Goal: Task Accomplishment & Management: Manage account settings

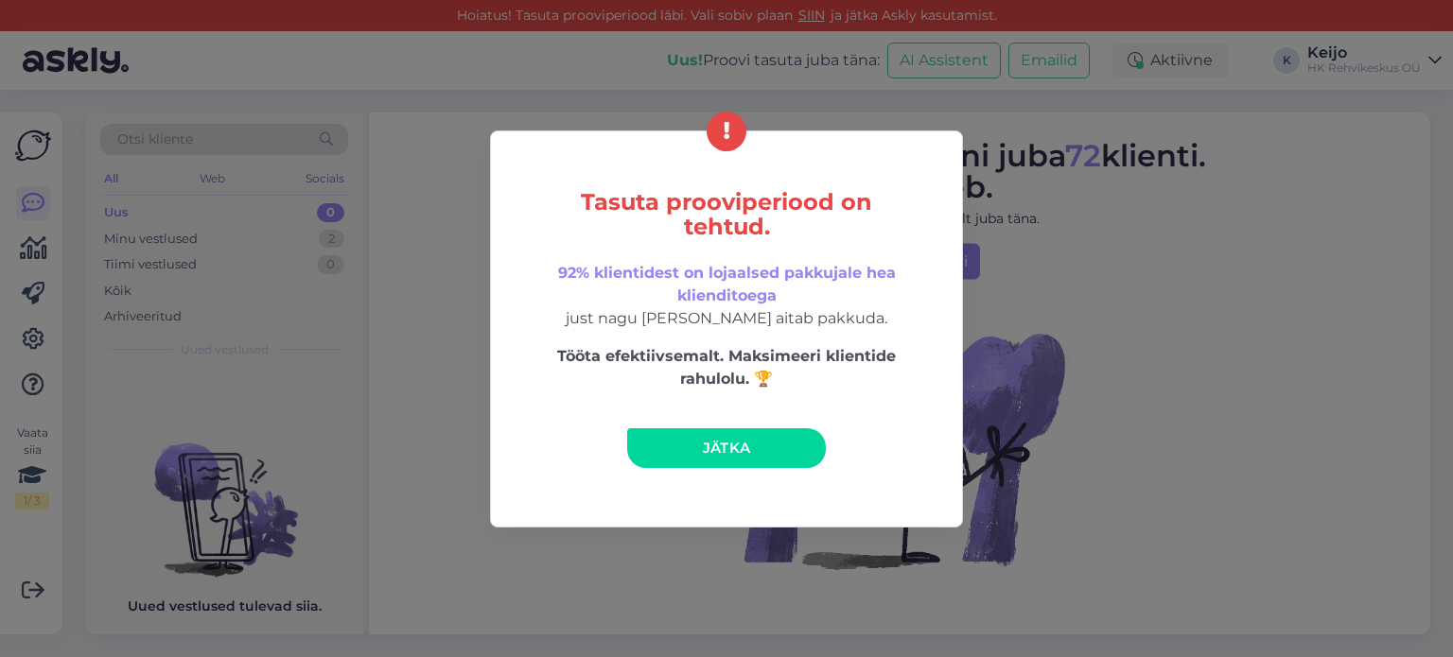
click at [728, 448] on span "Jätka" at bounding box center [727, 448] width 48 height 18
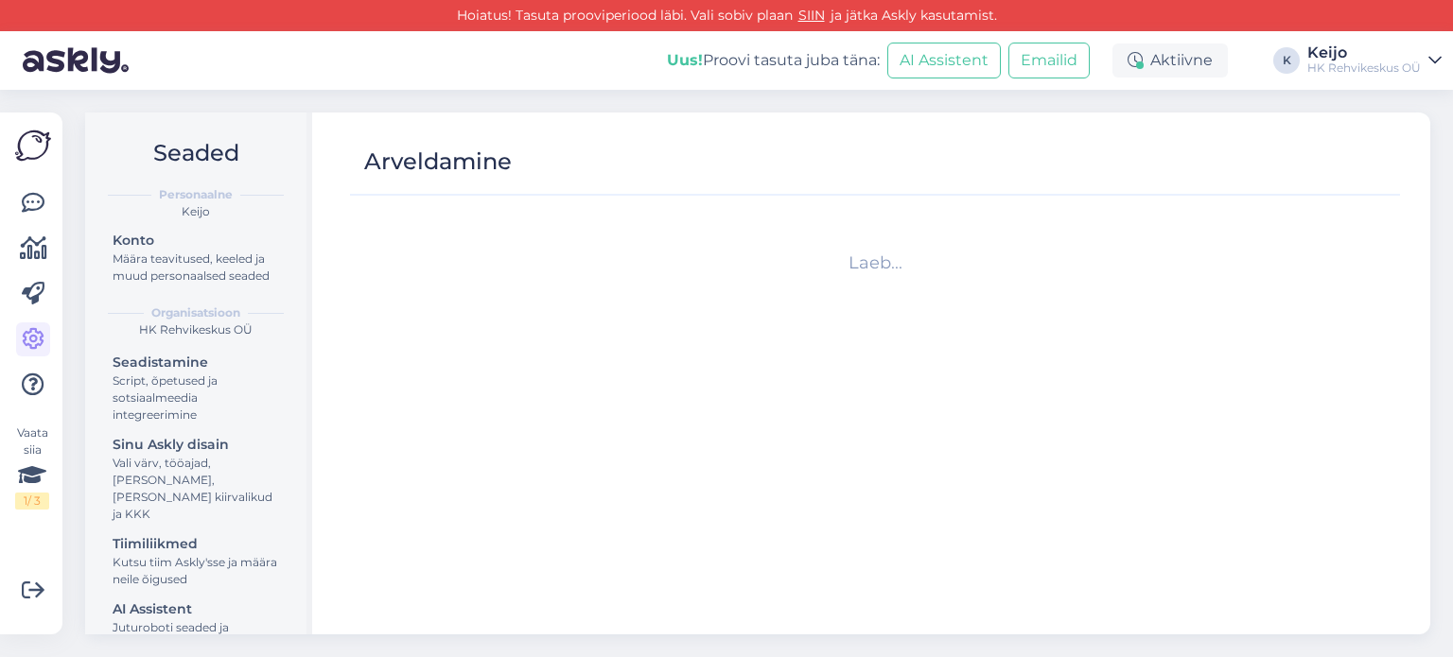
click at [15, 209] on div "Vaata siia 1 / 3" at bounding box center [33, 374] width 36 height 492
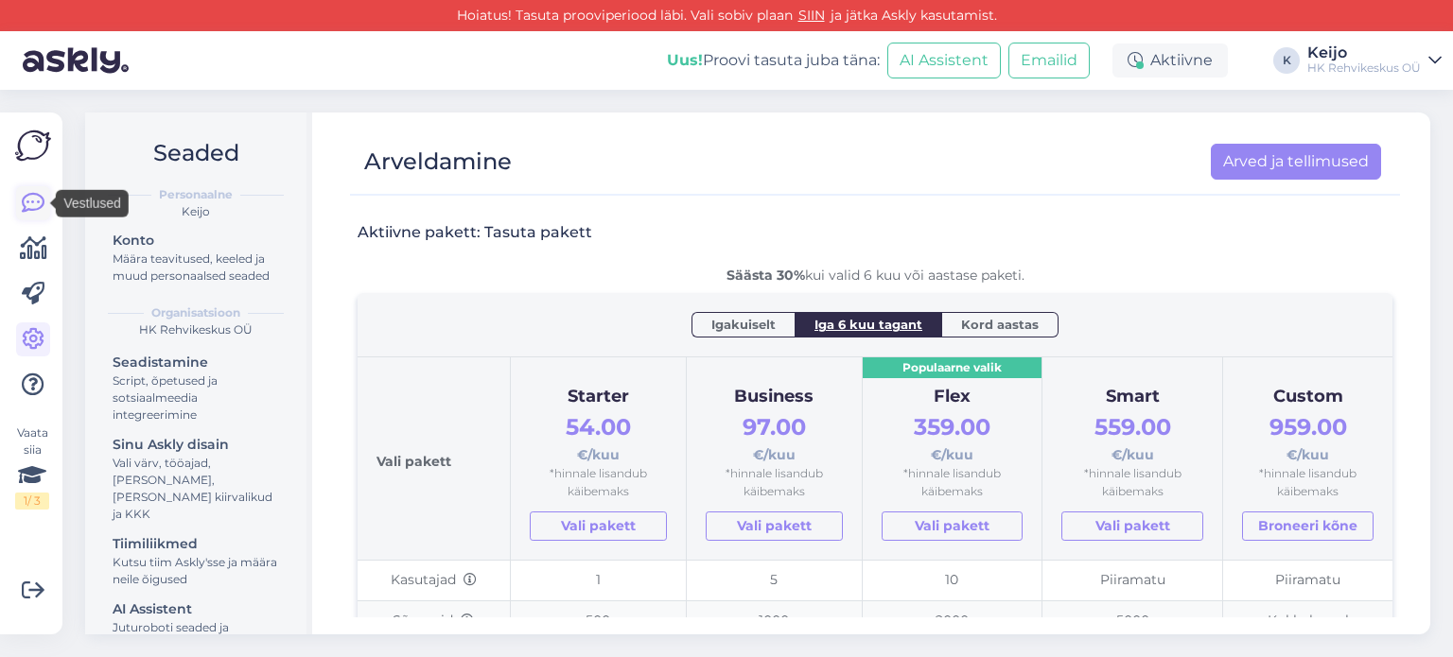
click at [36, 202] on icon at bounding box center [33, 203] width 23 height 23
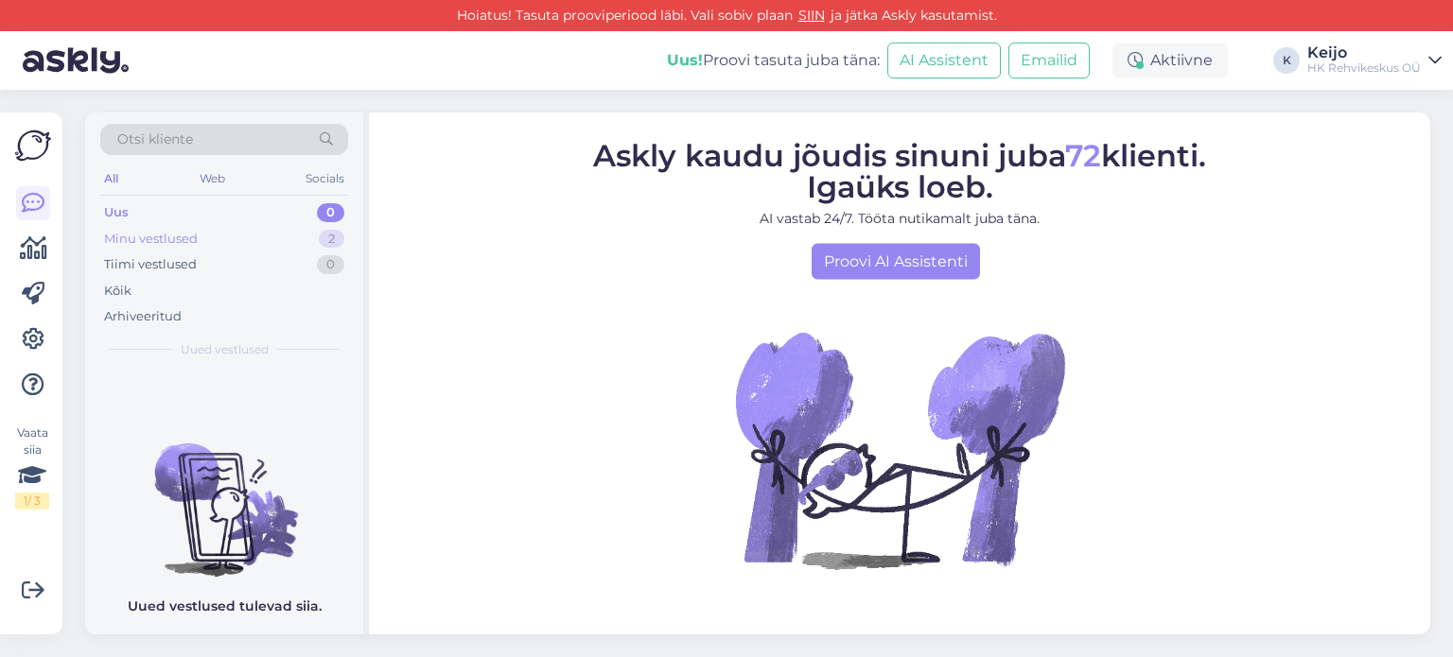
click at [265, 231] on div "Minu vestlused 2" at bounding box center [224, 239] width 248 height 26
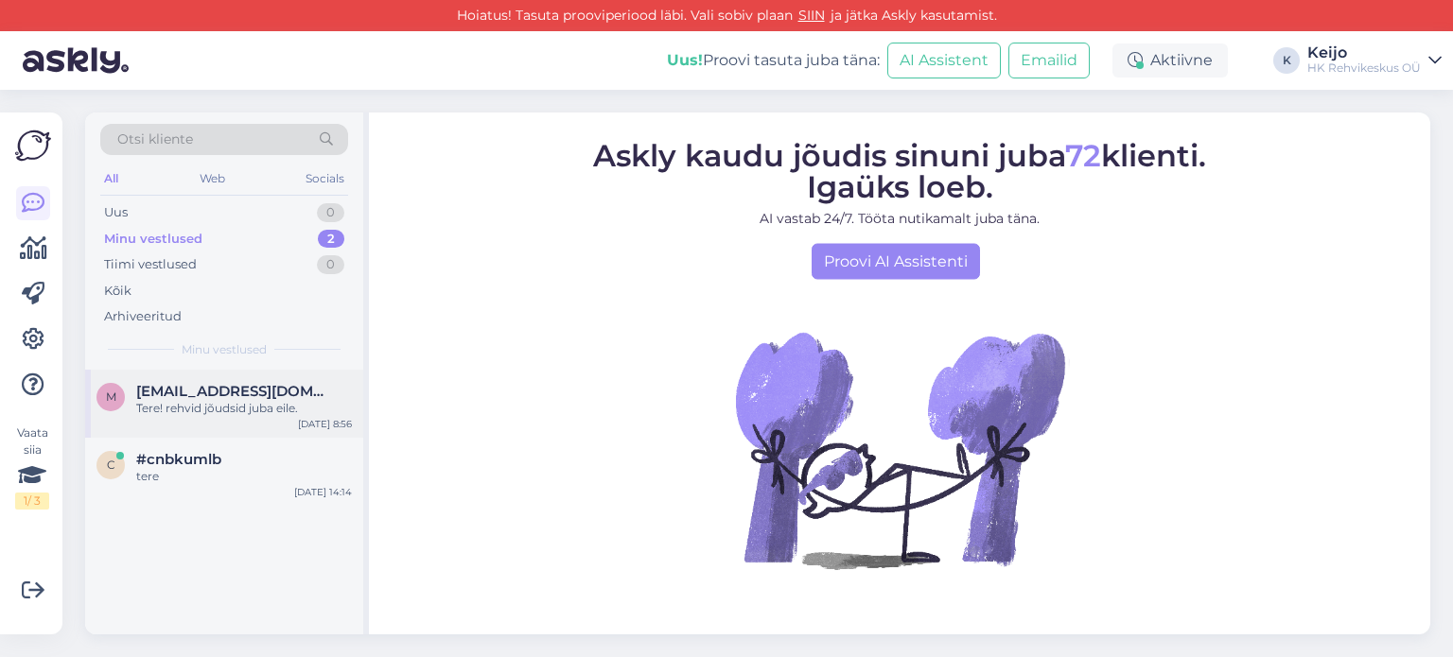
click at [268, 400] on div "Tere! rehvid jõudsid juba eile." at bounding box center [244, 408] width 216 height 17
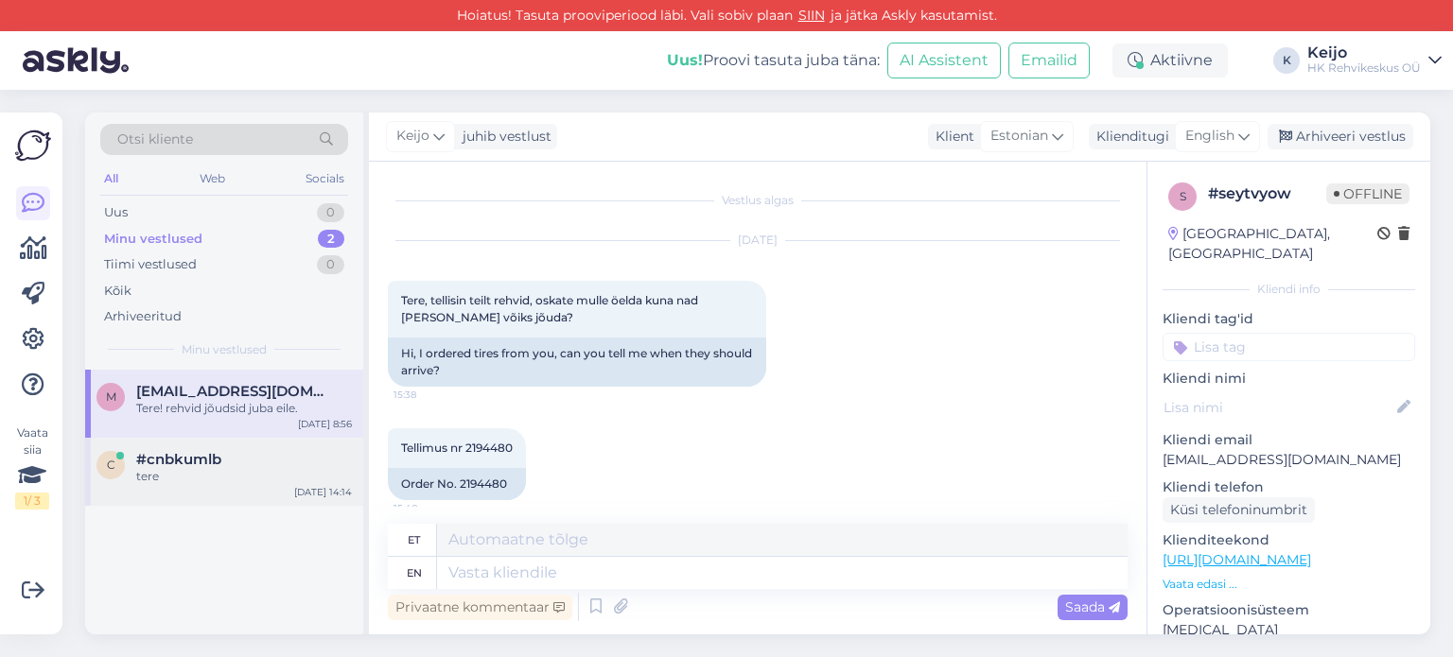
scroll to position [166, 0]
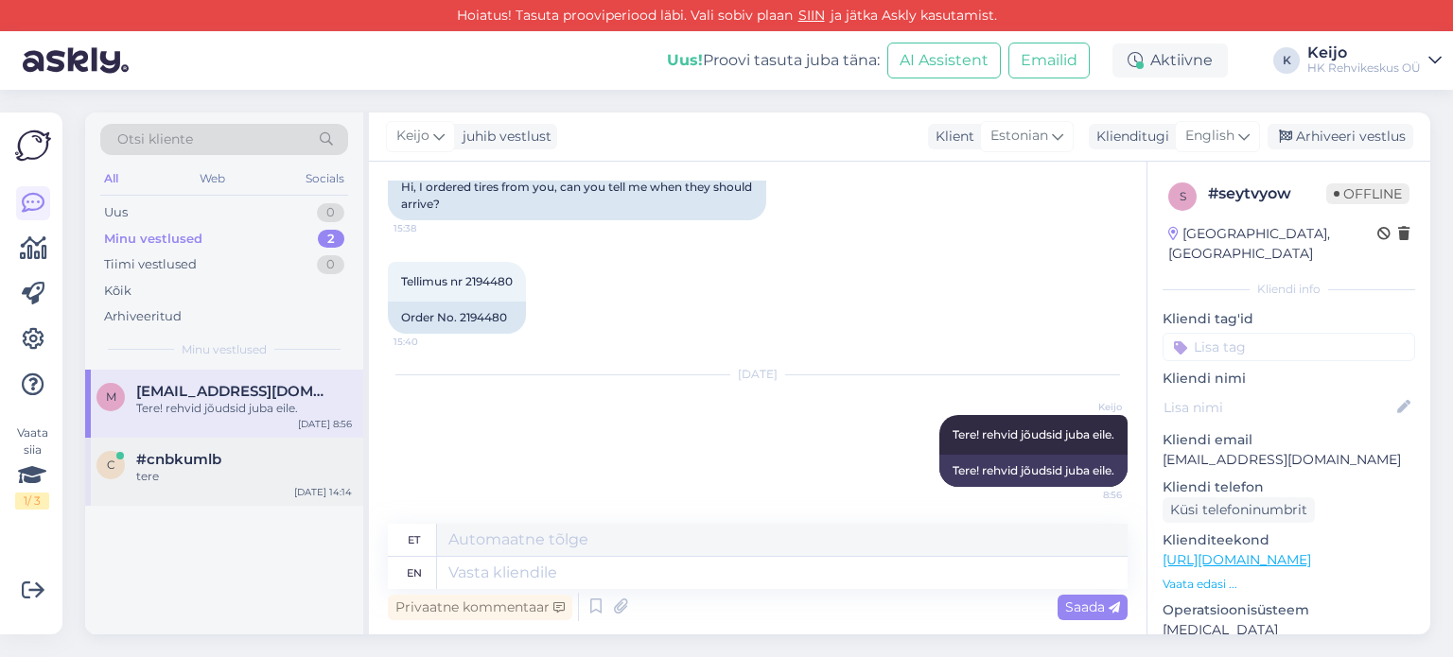
click at [231, 464] on div "#cnbkumlb" at bounding box center [244, 459] width 216 height 17
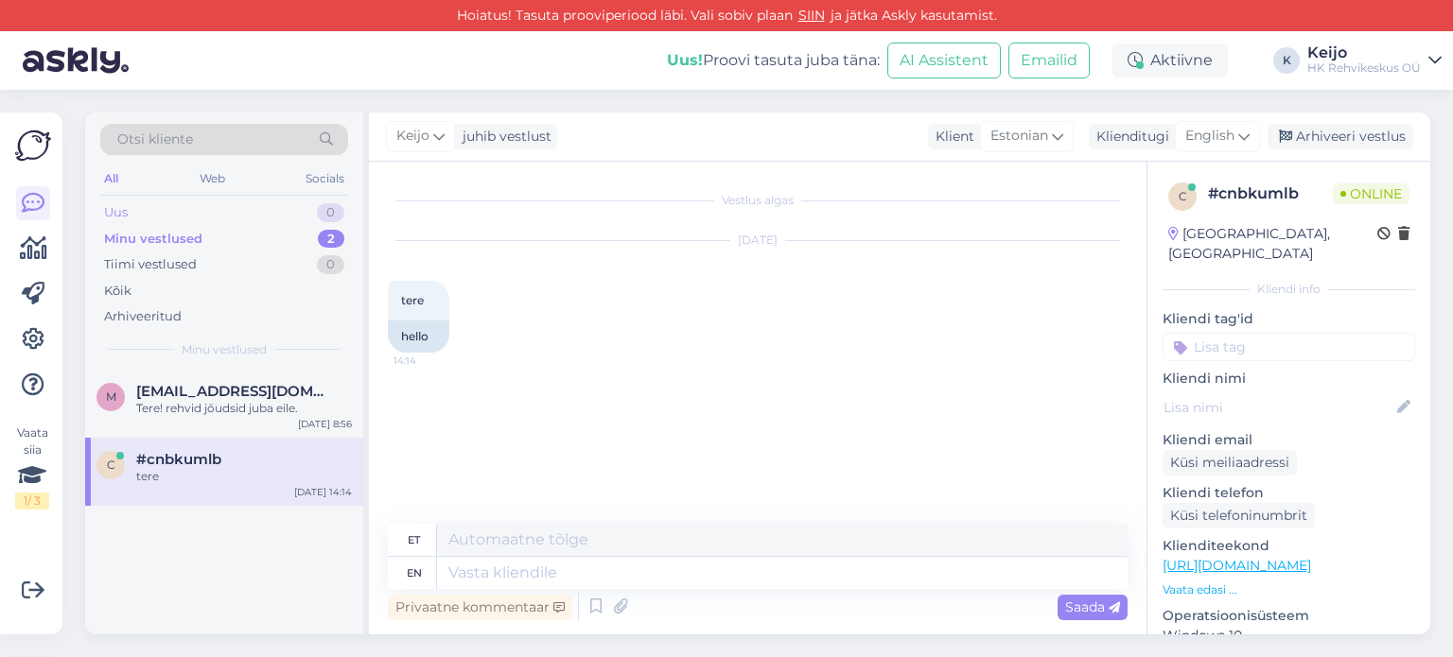
click at [335, 204] on div "0" at bounding box center [330, 212] width 27 height 19
